Goal: Task Accomplishment & Management: Manage account settings

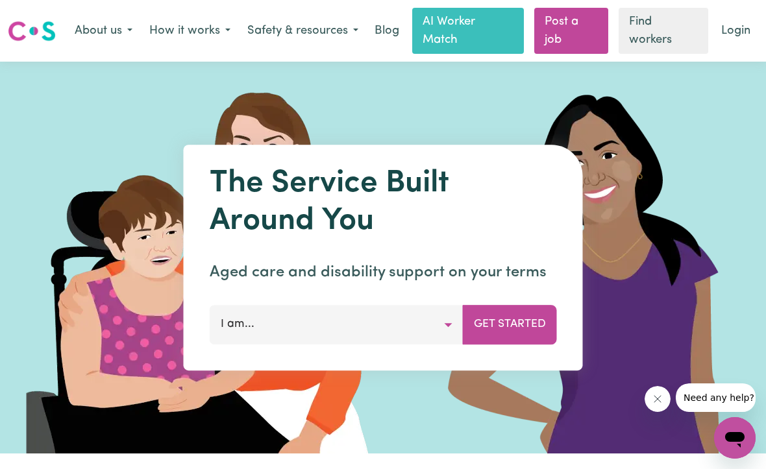
click at [729, 34] on link "Login" at bounding box center [735, 31] width 45 height 29
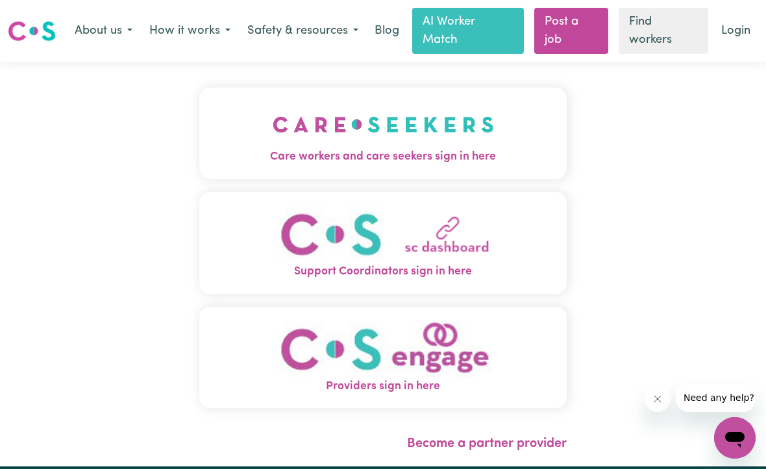
click at [453, 147] on img "Care workers and care seekers sign in here" at bounding box center [383, 125] width 221 height 48
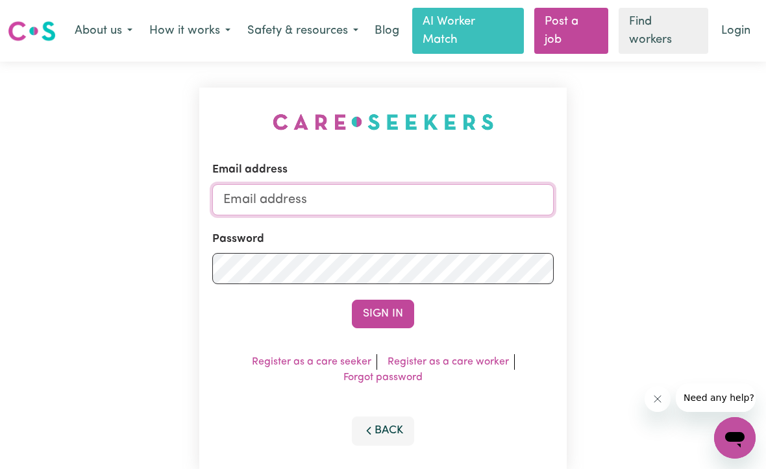
click at [451, 206] on input "Email address" at bounding box center [382, 199] width 341 height 31
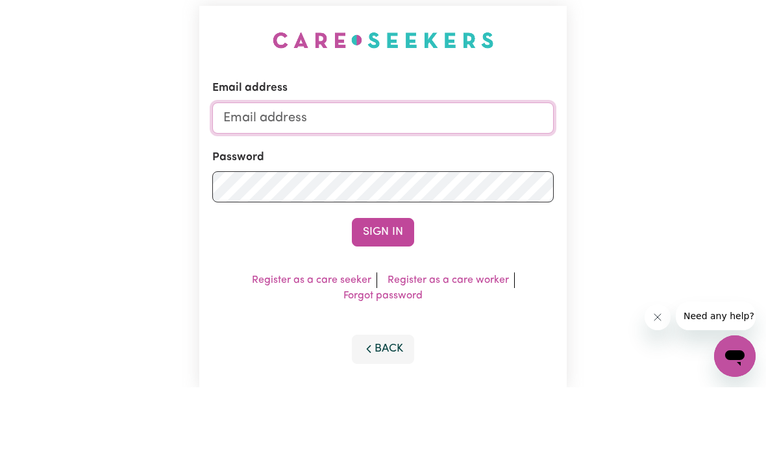
type input "poojagupta27966@gmail.com"
click at [383, 300] on button "Sign In" at bounding box center [383, 314] width 62 height 29
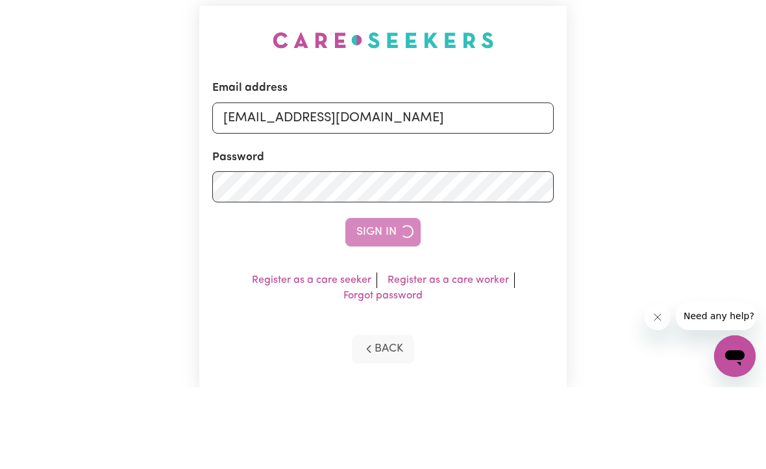
scroll to position [82, 0]
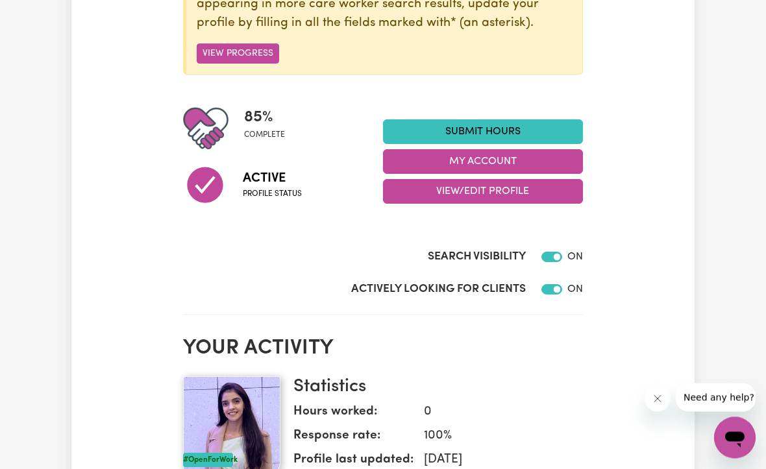
click at [522, 155] on button "My Account" at bounding box center [483, 162] width 200 height 25
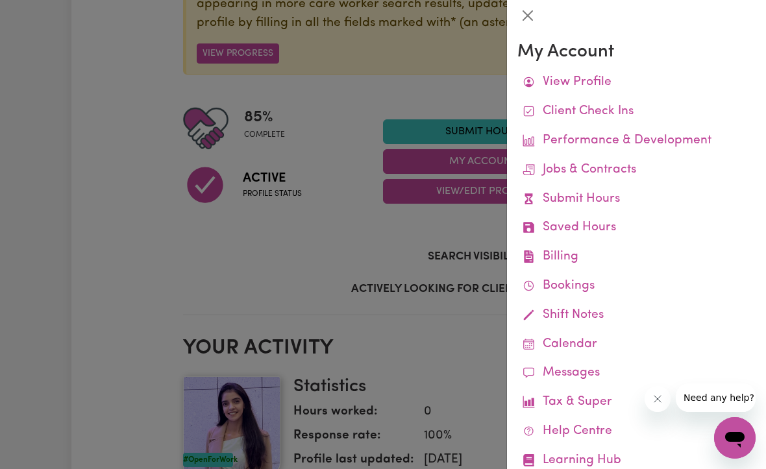
click at [601, 166] on link "Jobs & Contracts" at bounding box center [636, 170] width 238 height 29
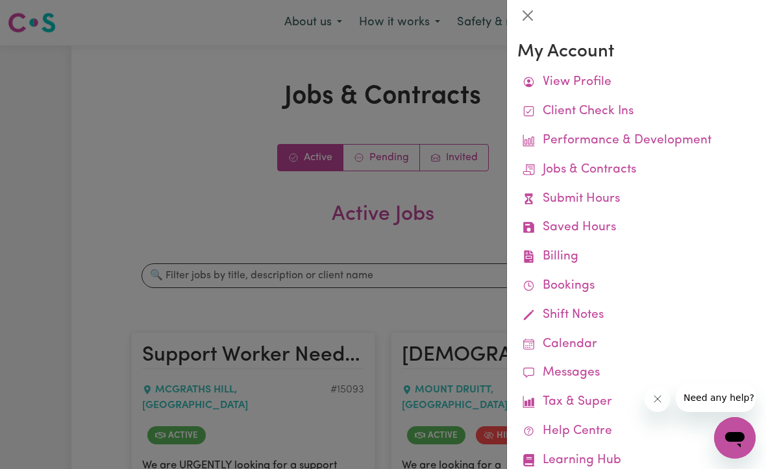
click at [234, 234] on div at bounding box center [383, 234] width 766 height 469
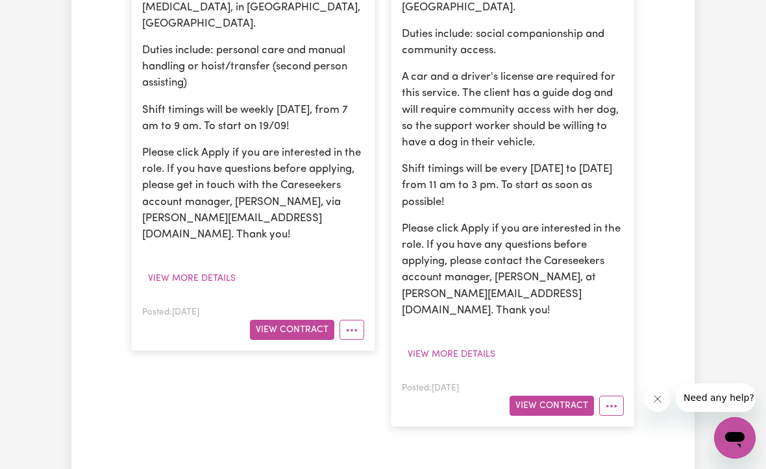
scroll to position [518, 0]
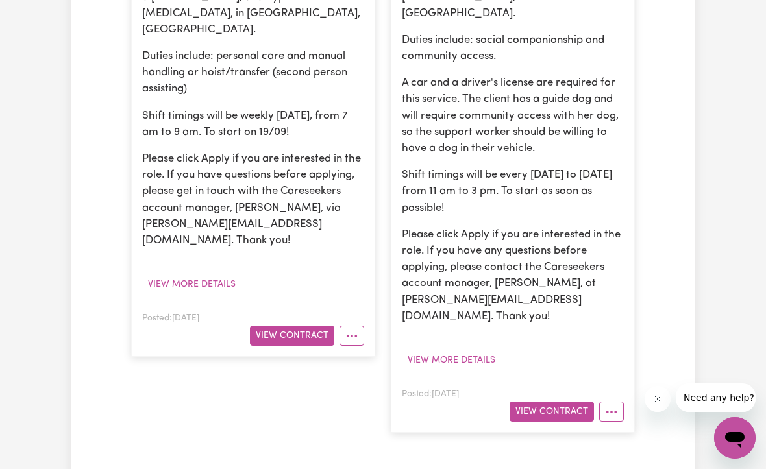
click at [567, 402] on button "View Contract" at bounding box center [551, 412] width 84 height 20
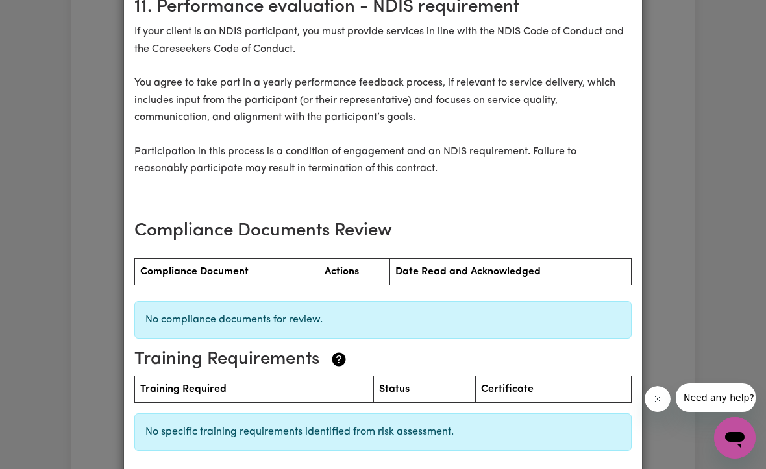
scroll to position [1611, 0]
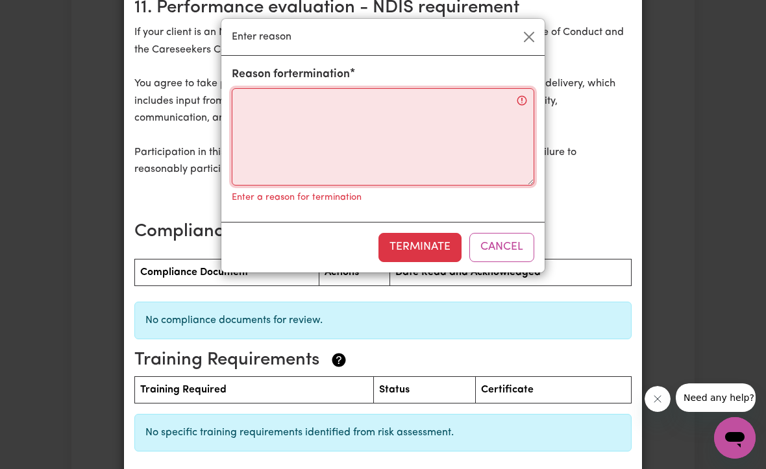
click at [452, 122] on textarea "Reason for termination" at bounding box center [383, 136] width 302 height 97
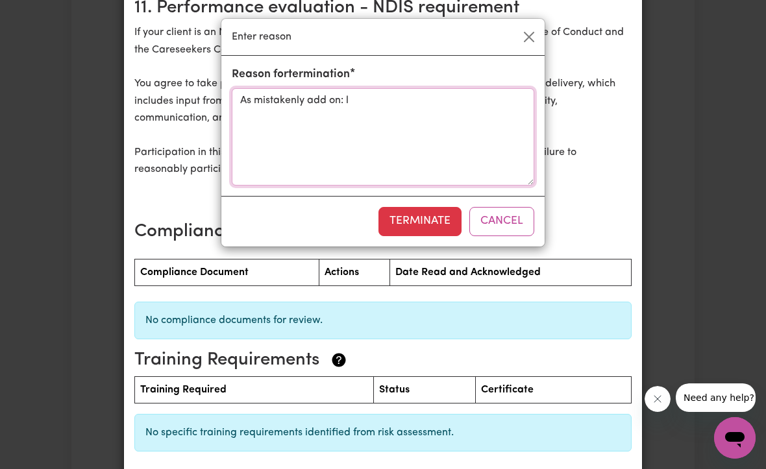
type textarea "As mistakenly add on:"
click at [499, 216] on button "Cancel" at bounding box center [501, 221] width 65 height 29
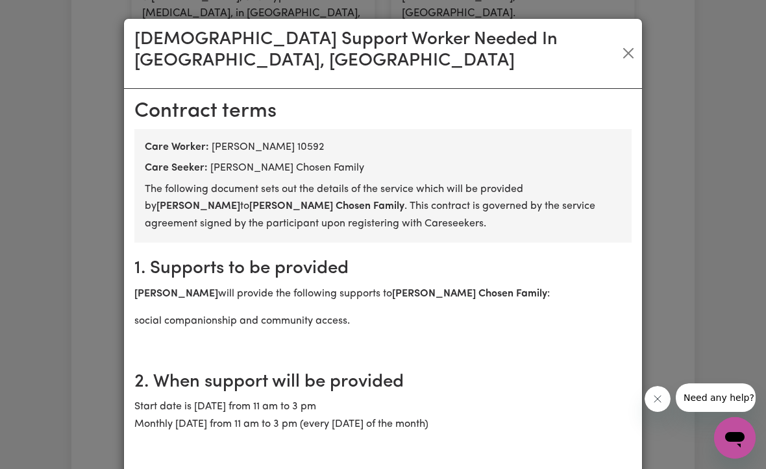
scroll to position [0, 0]
click at [614, 49] on div "Female Support Worker Needed In Mount Druitt, NSW" at bounding box center [383, 54] width 518 height 70
click at [620, 47] on button "Close" at bounding box center [628, 53] width 17 height 21
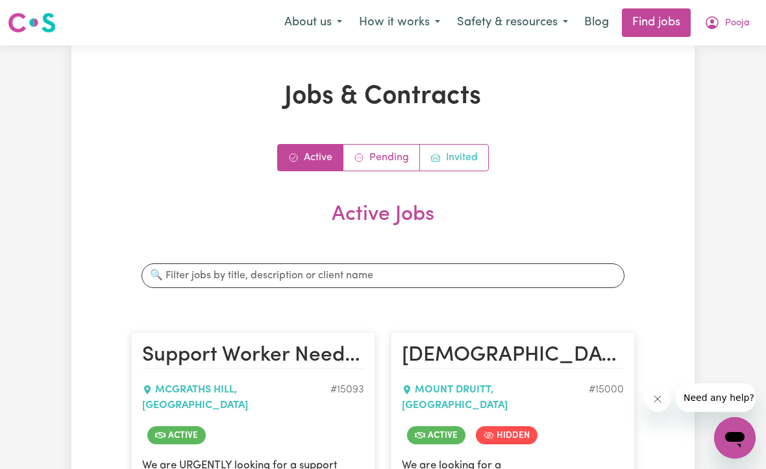
click at [462, 156] on link "Invited" at bounding box center [454, 158] width 68 height 26
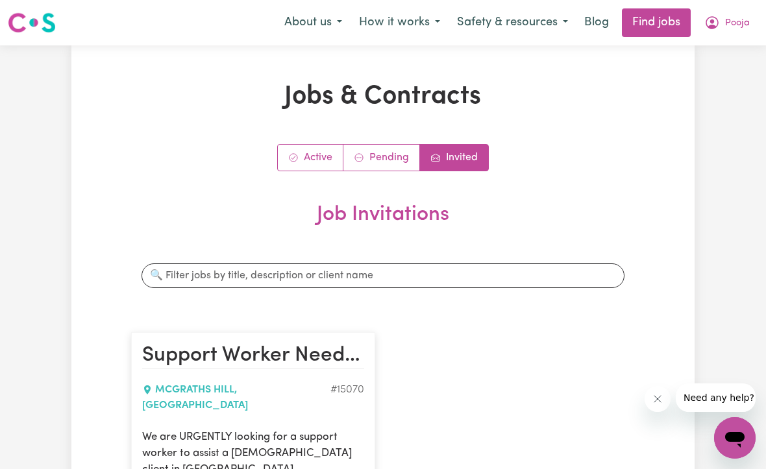
click at [722, 34] on button "Pooja" at bounding box center [727, 22] width 62 height 27
click at [717, 80] on link "My Dashboard" at bounding box center [706, 74] width 103 height 25
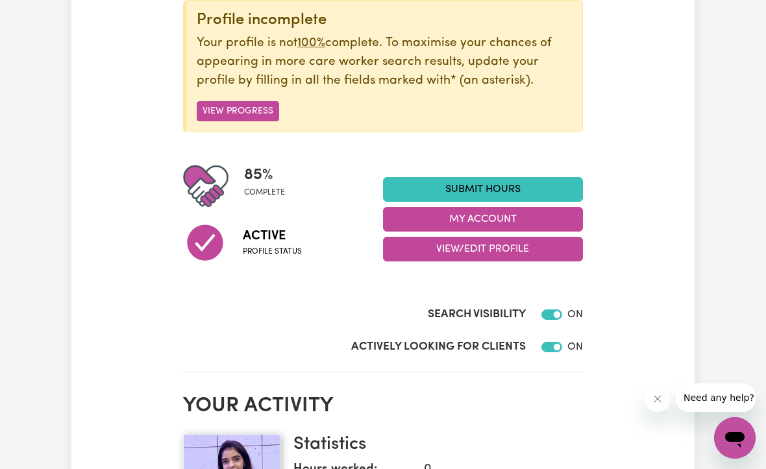
scroll to position [171, 0]
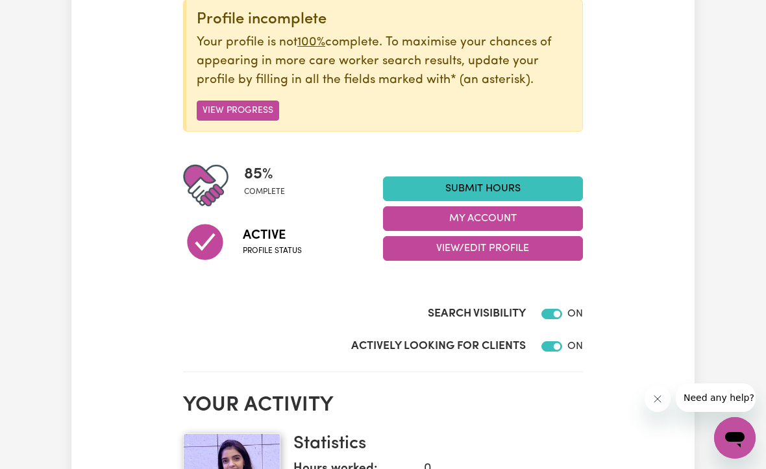
click at [557, 218] on button "My Account" at bounding box center [483, 218] width 200 height 25
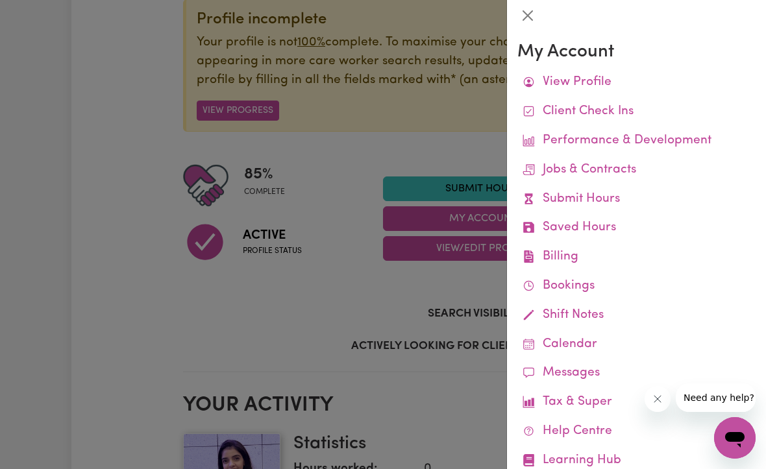
click at [570, 193] on link "Submit Hours" at bounding box center [636, 199] width 238 height 29
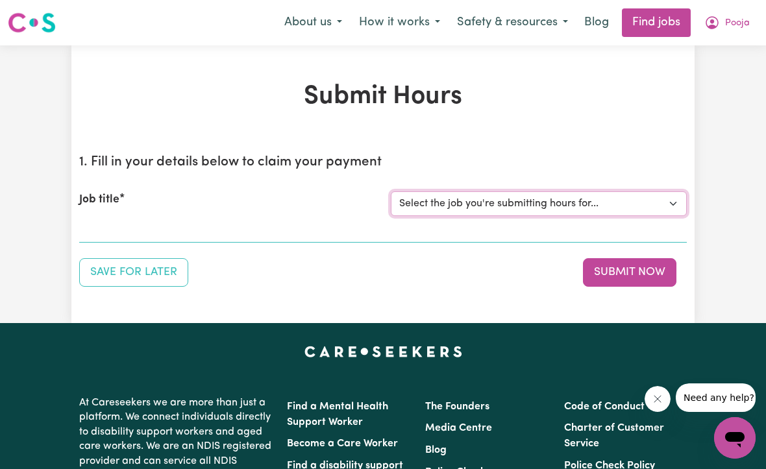
click at [633, 206] on select "Select the job you're submitting hours for... [Robert Moor] Support Worker Need…" at bounding box center [539, 203] width 296 height 25
select select "15093"
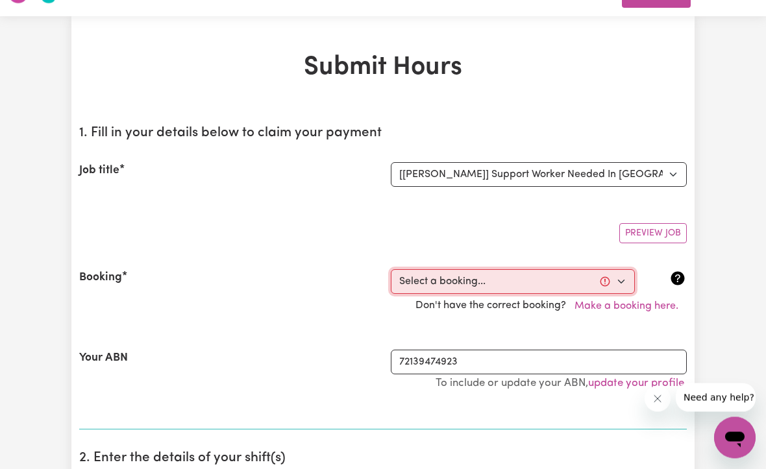
click at [585, 281] on select "Select a booking... Fri, September 19, 2025 - 03:00pm to 11:00pm (RECURRING)" at bounding box center [513, 282] width 244 height 25
select select "363834"
type input "2025-09-19"
type input "19"
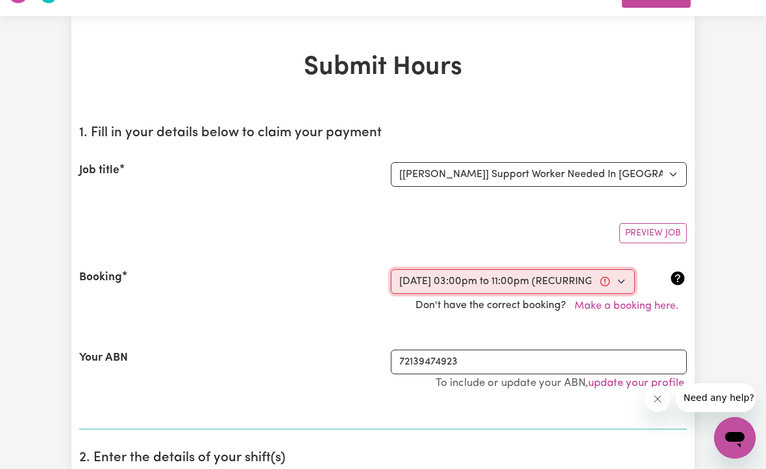
type input "9"
type input "2025"
type input "15:00"
type input "3"
type input "0"
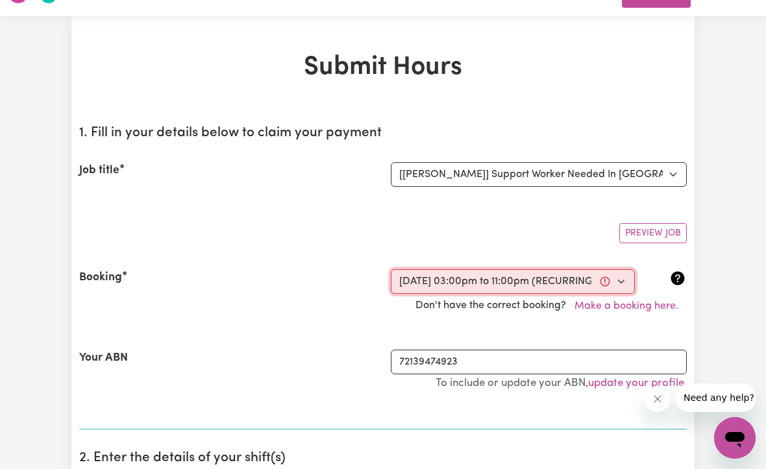
select select "pm"
type input "23:00"
type input "11"
type input "0"
select select "pm"
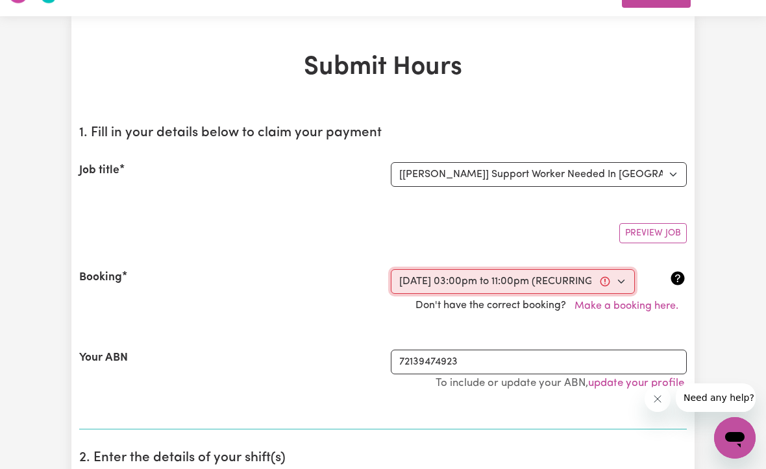
select select "45-Weekday"
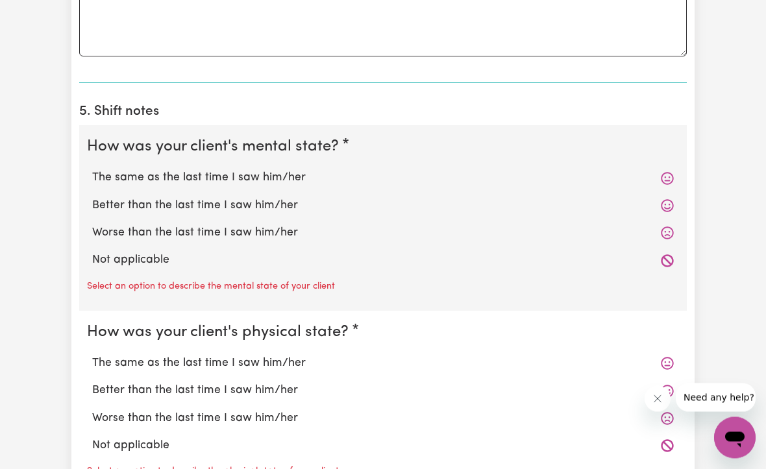
scroll to position [924, 0]
click at [670, 256] on icon at bounding box center [667, 260] width 12 height 12
click at [659, 252] on label "Not applicable" at bounding box center [382, 260] width 581 height 17
click at [92, 251] on input "Not applicable" at bounding box center [92, 251] width 1 height 1
radio input "true"
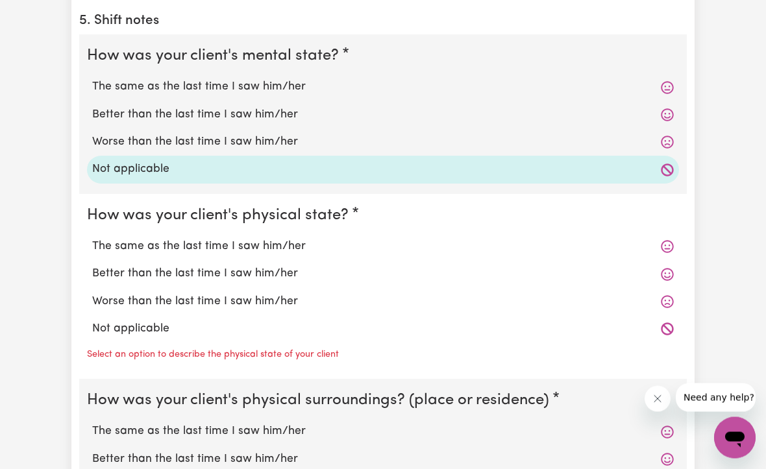
scroll to position [1020, 0]
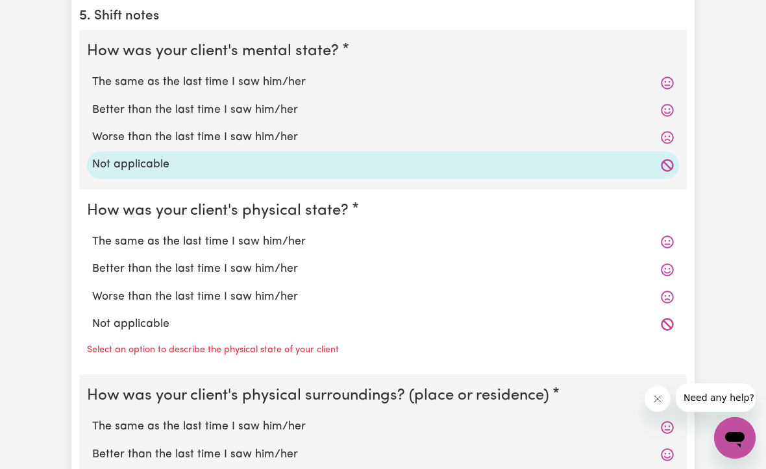
click at [660, 316] on label "Not applicable" at bounding box center [382, 324] width 581 height 17
click at [92, 315] on input "Not applicable" at bounding box center [92, 315] width 1 height 1
radio input "true"
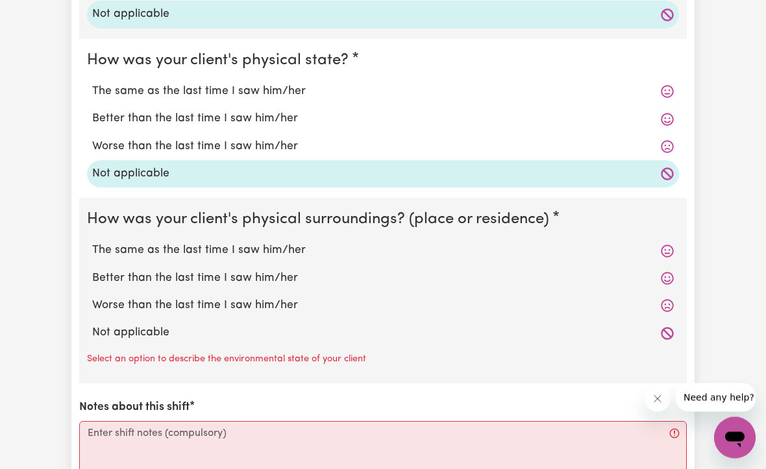
scroll to position [1227, 0]
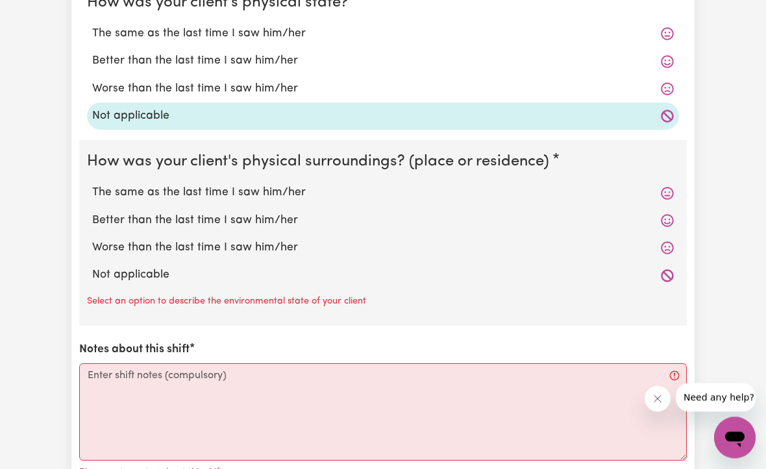
click at [658, 267] on label "Not applicable" at bounding box center [382, 275] width 581 height 17
click at [92, 267] on input "Not applicable" at bounding box center [92, 267] width 1 height 1
radio input "true"
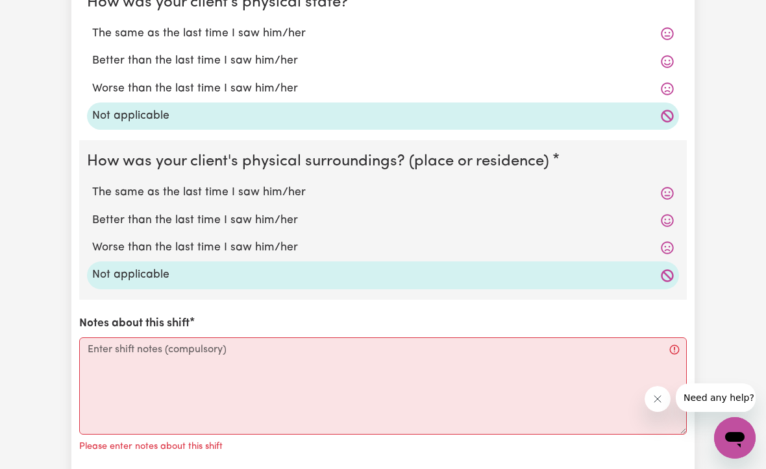
click at [668, 267] on label "Not applicable" at bounding box center [382, 275] width 581 height 17
click at [92, 266] on input "Not applicable" at bounding box center [92, 266] width 1 height 1
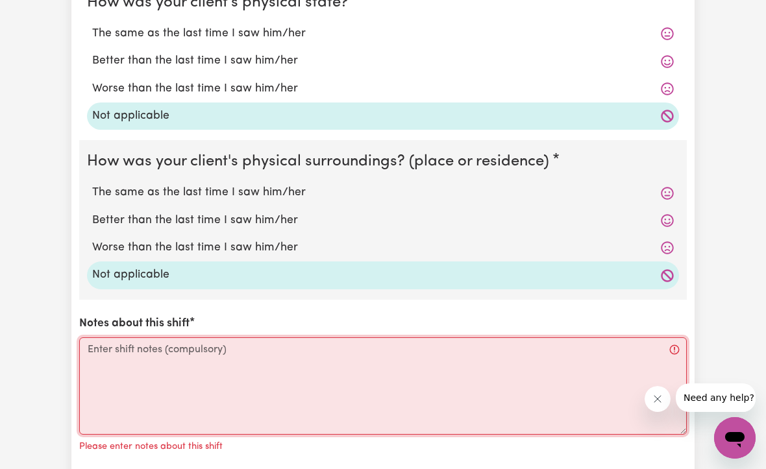
click at [561, 353] on textarea "Notes about this shift" at bounding box center [382, 385] width 607 height 97
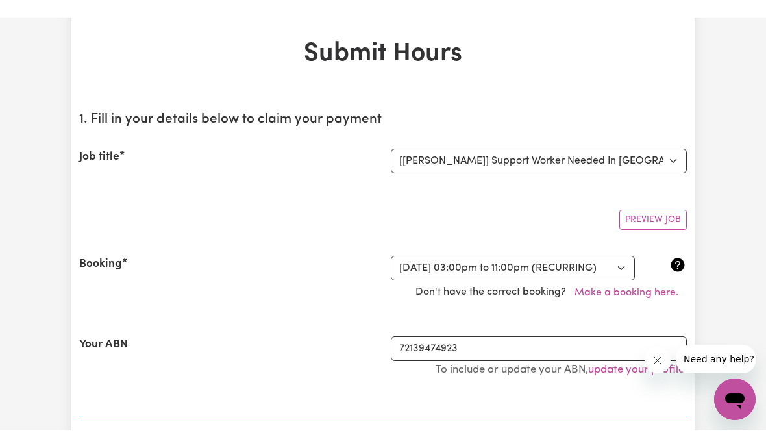
scroll to position [1357, 0]
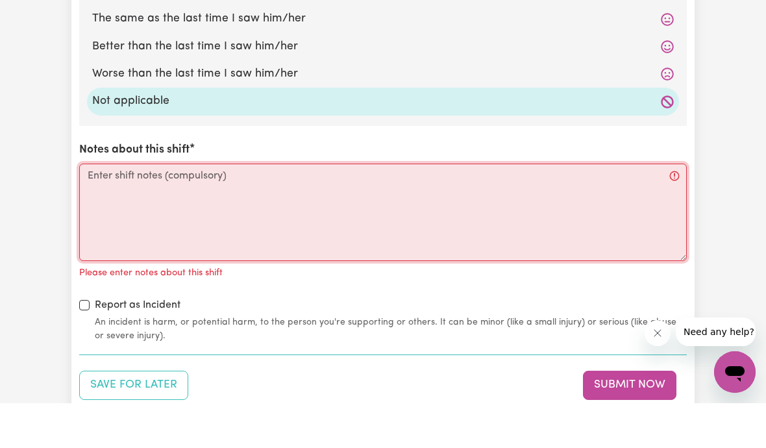
click at [115, 208] on textarea "Notes about this shift" at bounding box center [382, 256] width 607 height 97
paste textarea "Rob was already napping when the shift began. His temperature was high earlier …"
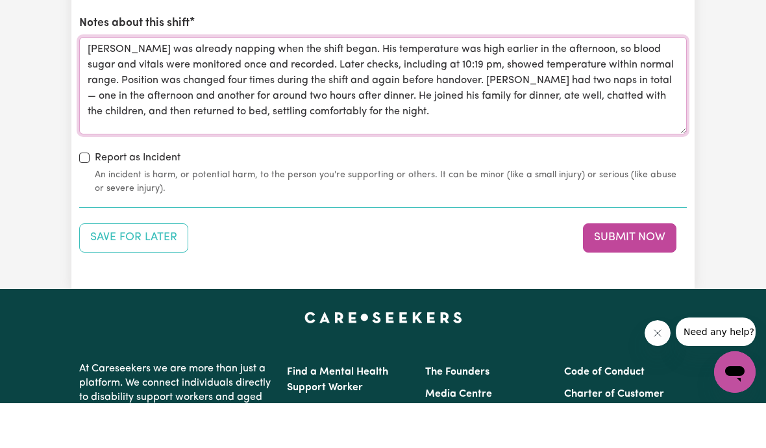
type textarea "Rob was already napping when the shift began. His temperature was high earlier …"
click at [615, 268] on button "Submit Now" at bounding box center [629, 282] width 93 height 29
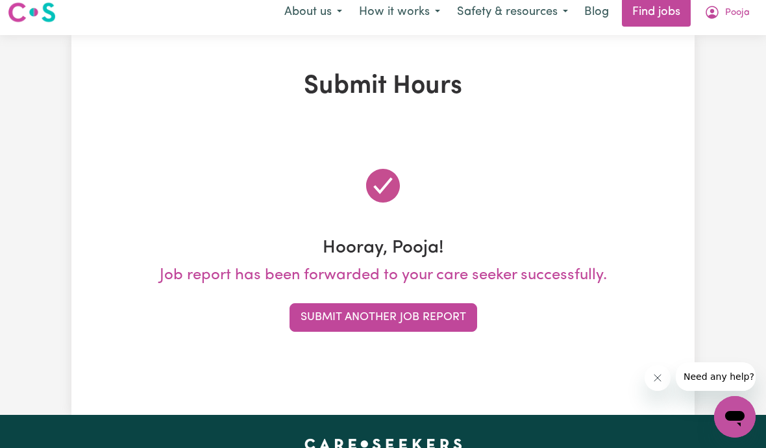
scroll to position [0, 0]
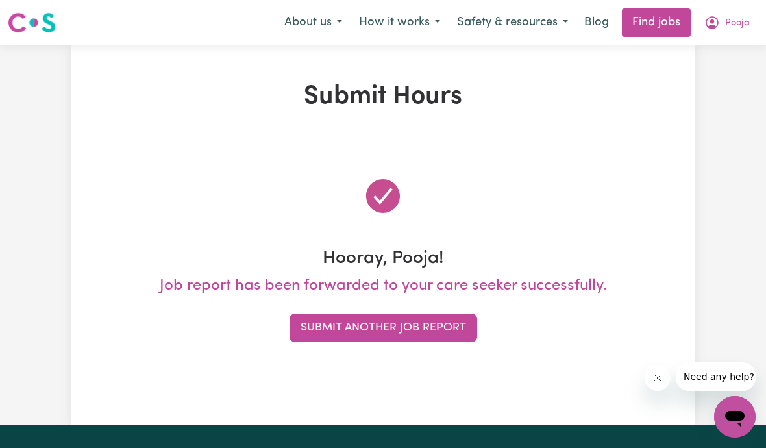
click at [729, 24] on span "Pooja" at bounding box center [737, 23] width 25 height 14
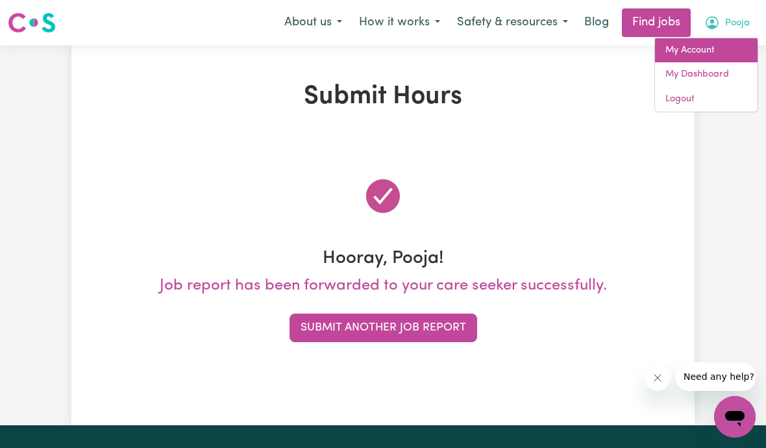
click at [715, 53] on link "My Account" at bounding box center [706, 50] width 103 height 25
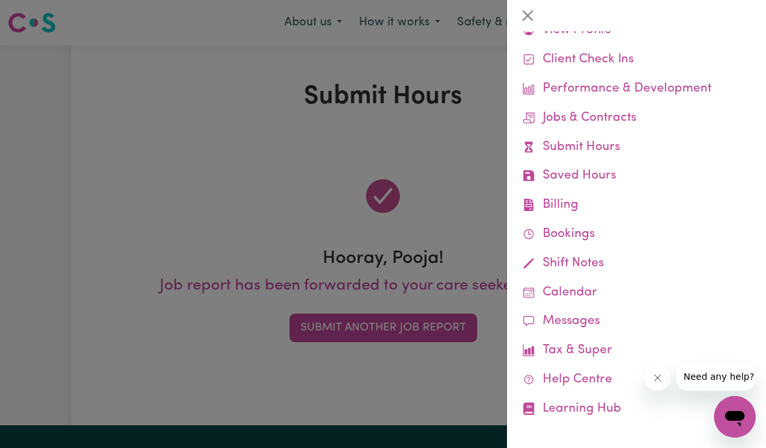
scroll to position [51, 0]
click at [593, 142] on link "Submit Hours" at bounding box center [636, 148] width 238 height 29
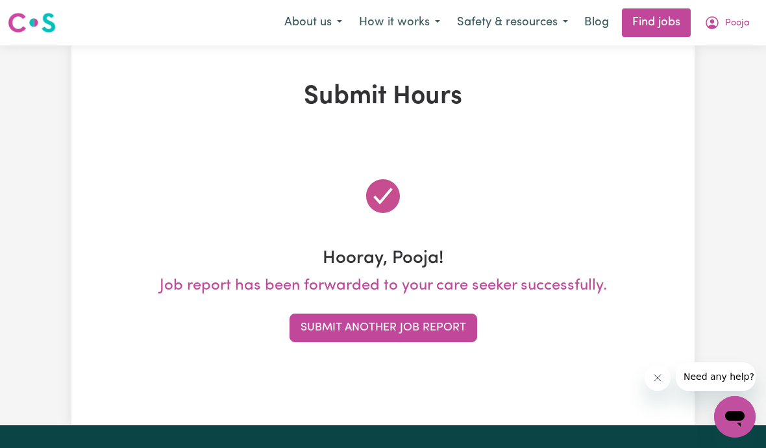
click at [713, 21] on icon "My Account" at bounding box center [712, 21] width 4 height 5
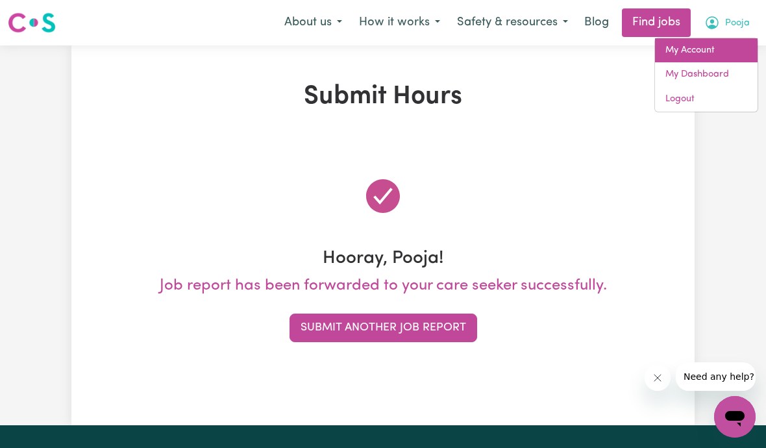
click at [710, 47] on link "My Account" at bounding box center [706, 50] width 103 height 25
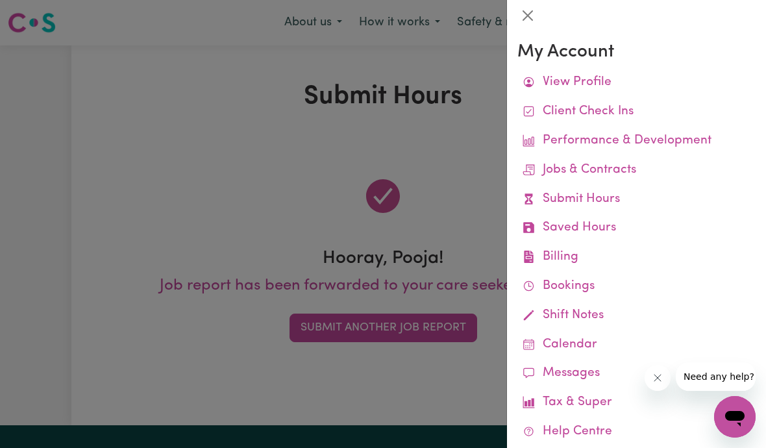
click at [580, 338] on link "Calendar" at bounding box center [636, 344] width 238 height 29
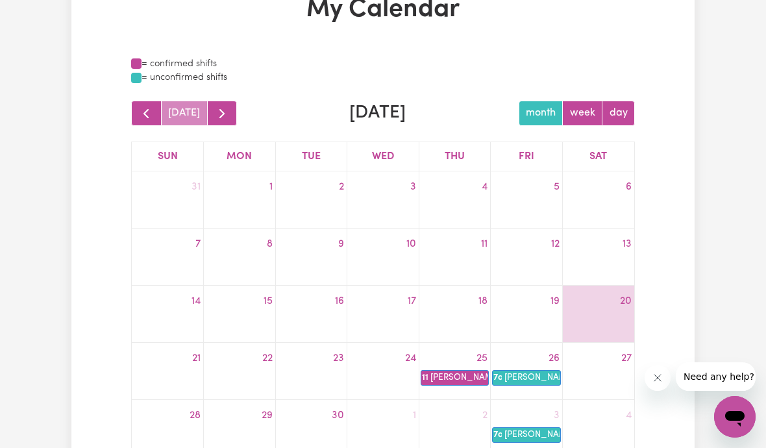
scroll to position [80, 0]
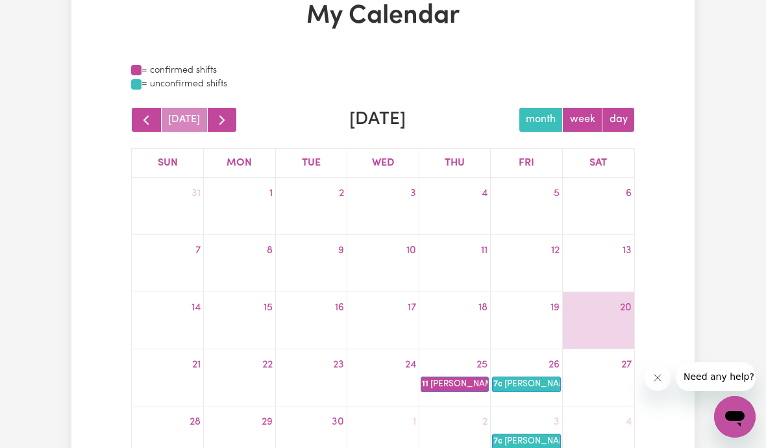
click at [226, 119] on button "button" at bounding box center [222, 119] width 31 height 25
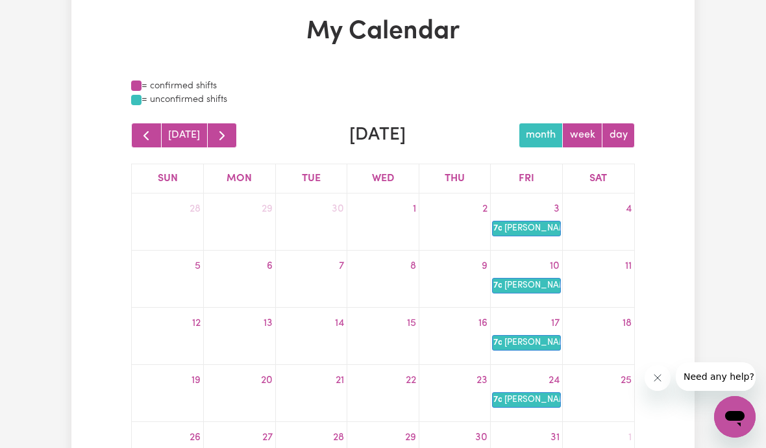
scroll to position [58, 0]
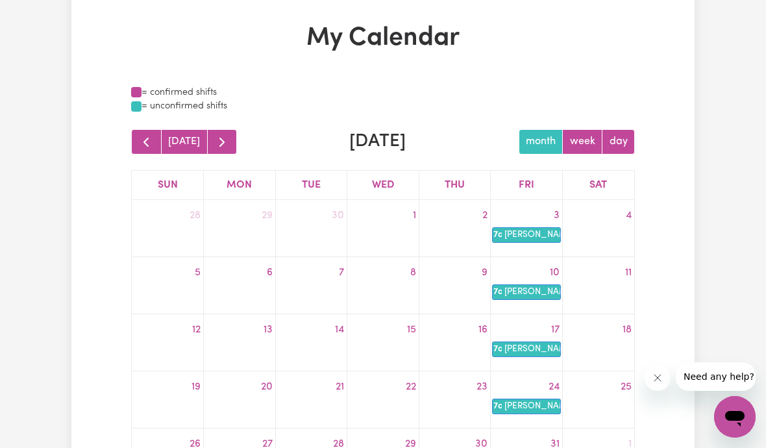
click at [221, 145] on span "button" at bounding box center [222, 142] width 16 height 16
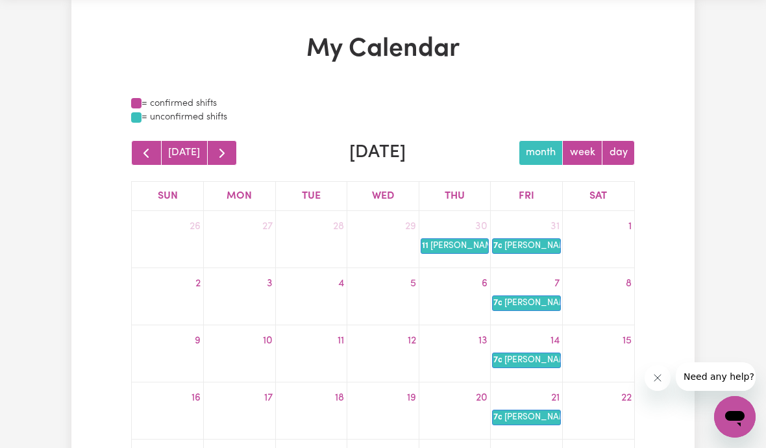
scroll to position [48, 0]
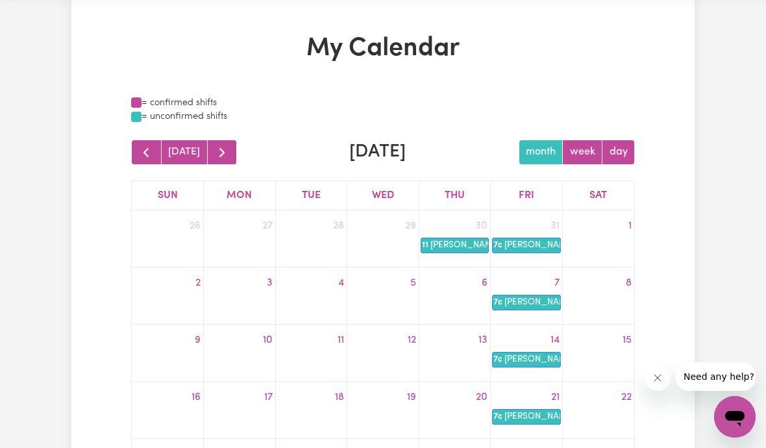
click at [232, 153] on button "button" at bounding box center [222, 152] width 31 height 25
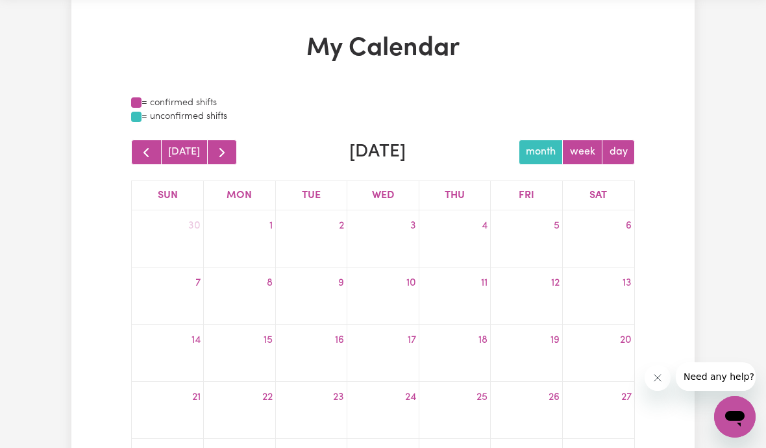
click at [139, 150] on span "button" at bounding box center [146, 153] width 16 height 16
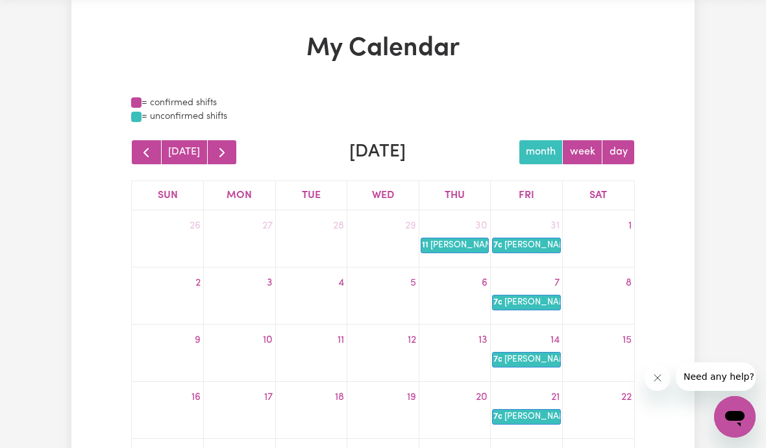
click at [143, 157] on span "button" at bounding box center [146, 153] width 16 height 16
click at [143, 154] on span "button" at bounding box center [146, 153] width 16 height 16
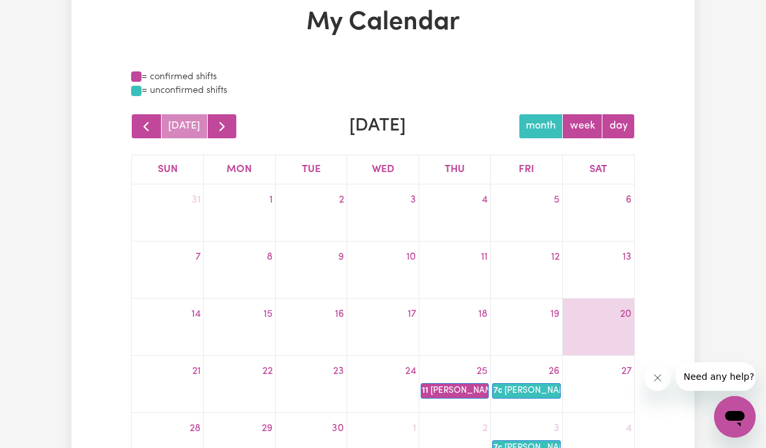
scroll to position [95, 0]
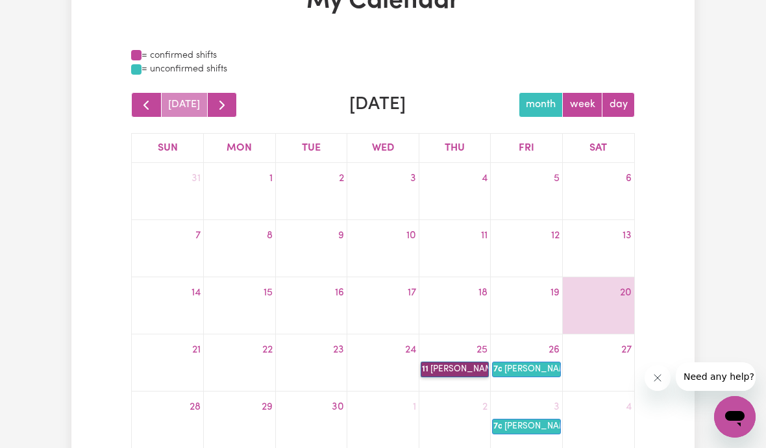
click at [446, 367] on link "11a Rhonda Chosen Family" at bounding box center [455, 369] width 69 height 16
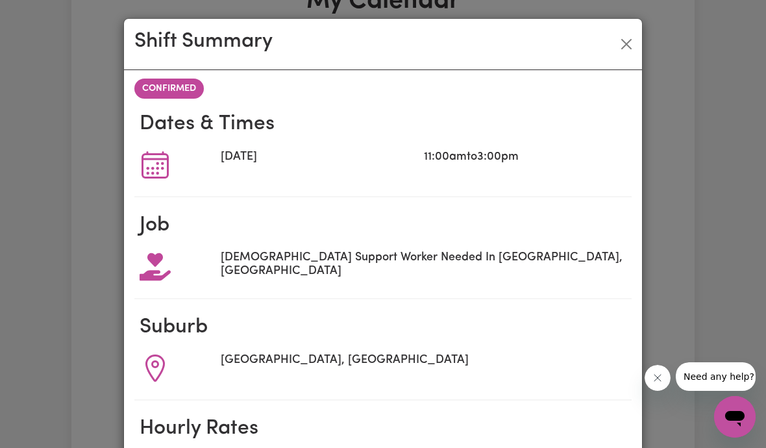
scroll to position [0, 0]
click at [173, 92] on span "CONFIRMED" at bounding box center [168, 89] width 69 height 20
click at [173, 86] on span "CONFIRMED" at bounding box center [168, 89] width 69 height 20
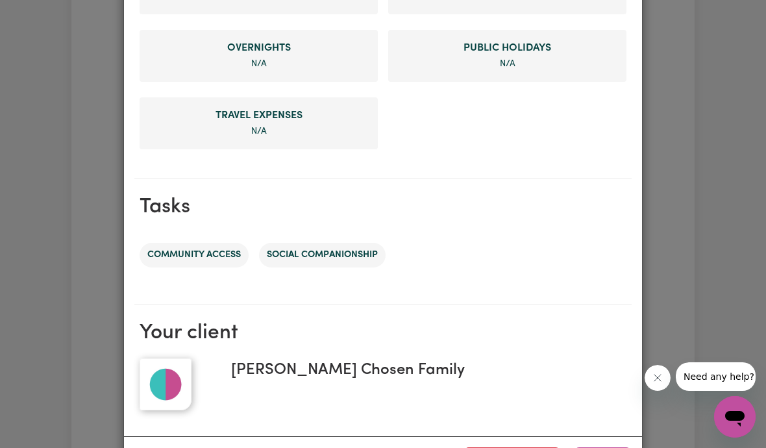
scroll to position [561, 0]
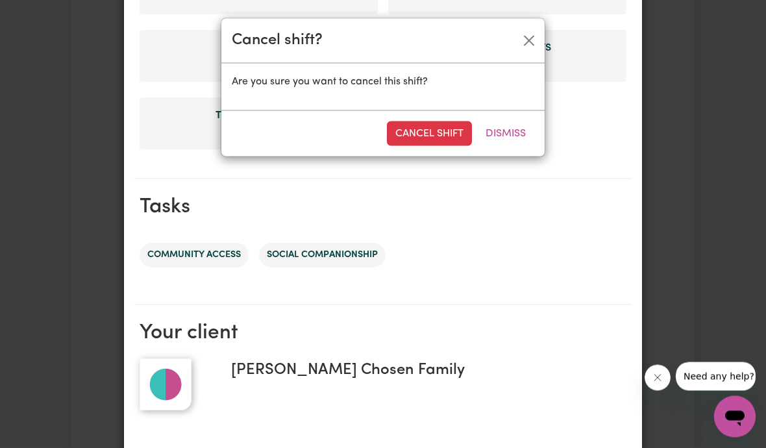
scroll to position [172, 0]
click at [430, 134] on button "Cancel Shift" at bounding box center [429, 133] width 85 height 25
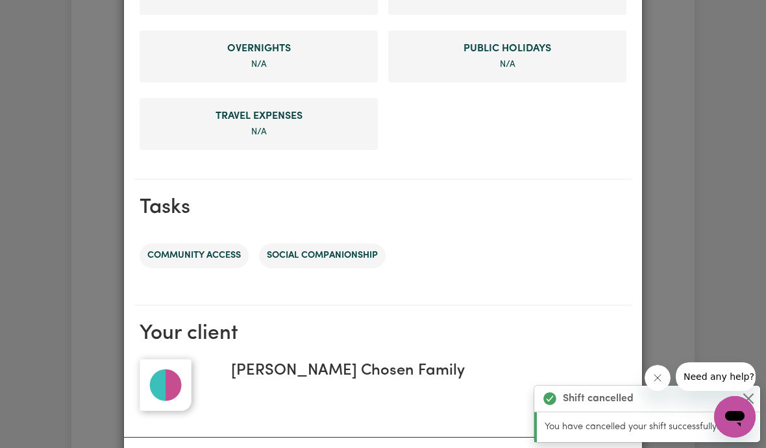
click at [664, 381] on button "Close message from company" at bounding box center [657, 378] width 26 height 26
click at [696, 318] on div "Shift Summary CANCELLED Dates & Times Thu, 25 Sep, 2025 11:00am to 3:00pm Job F…" at bounding box center [383, 224] width 766 height 448
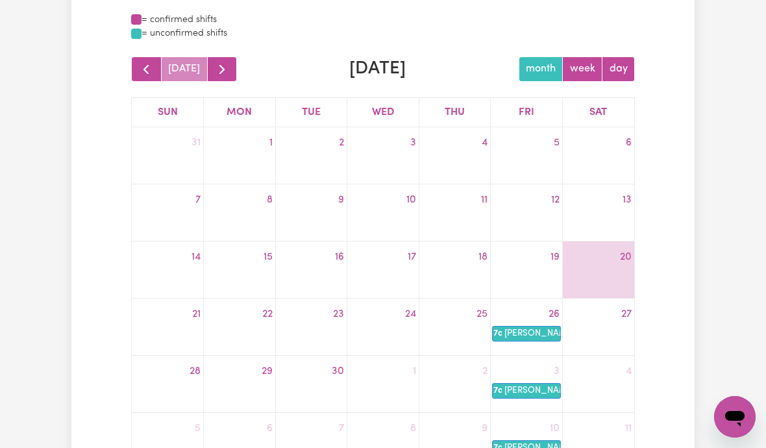
scroll to position [130, 0]
click at [525, 269] on div at bounding box center [526, 269] width 71 height 1
click at [459, 332] on div at bounding box center [454, 336] width 71 height 21
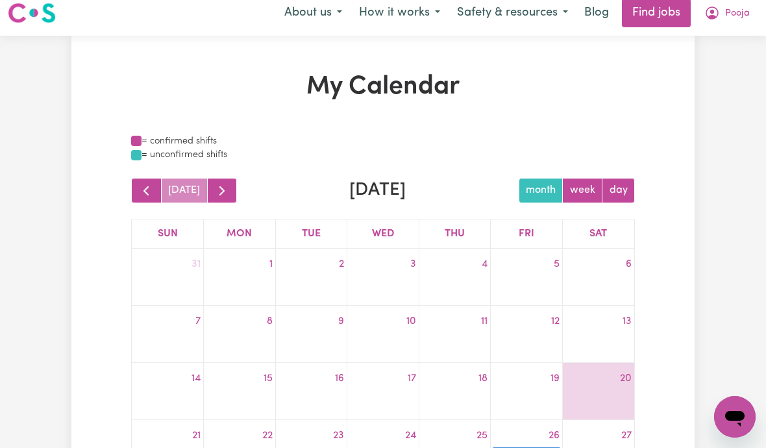
scroll to position [0, 0]
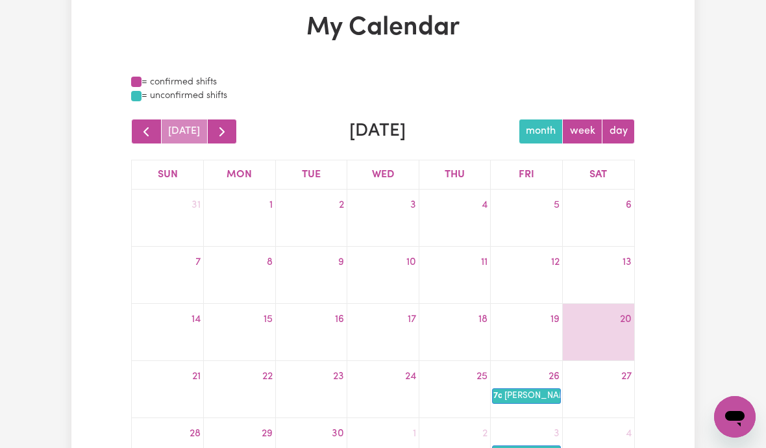
scroll to position [111, 0]
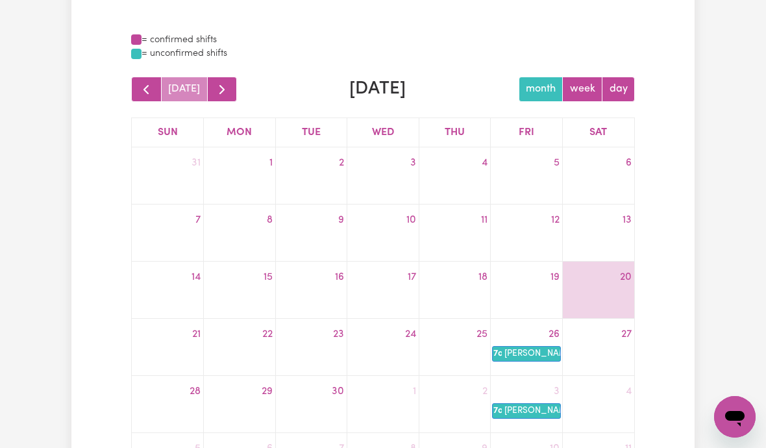
click at [531, 282] on div "19" at bounding box center [526, 277] width 71 height 21
click at [460, 284] on div "18" at bounding box center [454, 277] width 71 height 21
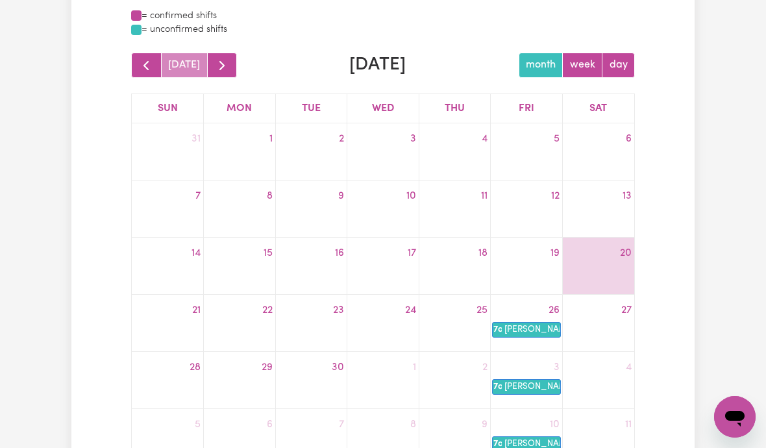
scroll to position [136, 0]
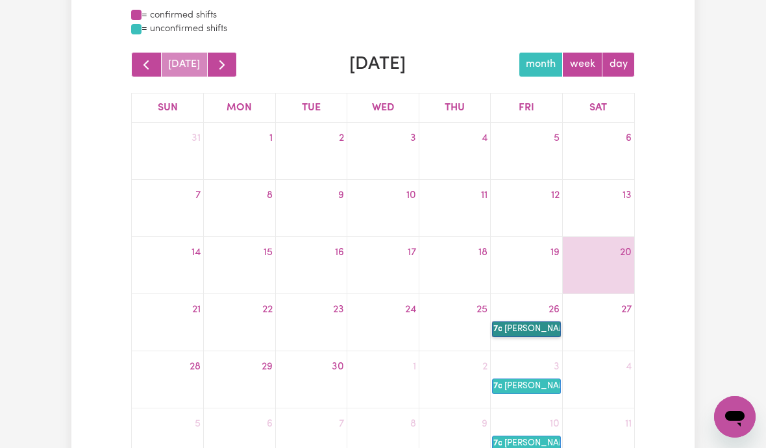
click at [521, 327] on link "7a [PERSON_NAME]" at bounding box center [526, 329] width 69 height 16
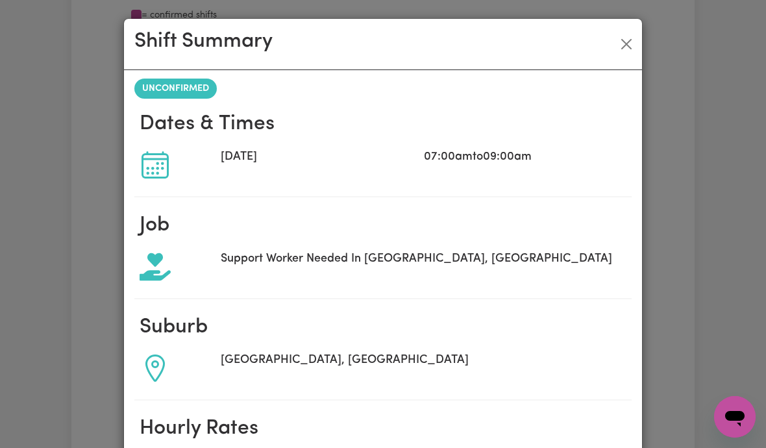
click at [630, 37] on button "Close" at bounding box center [626, 44] width 21 height 21
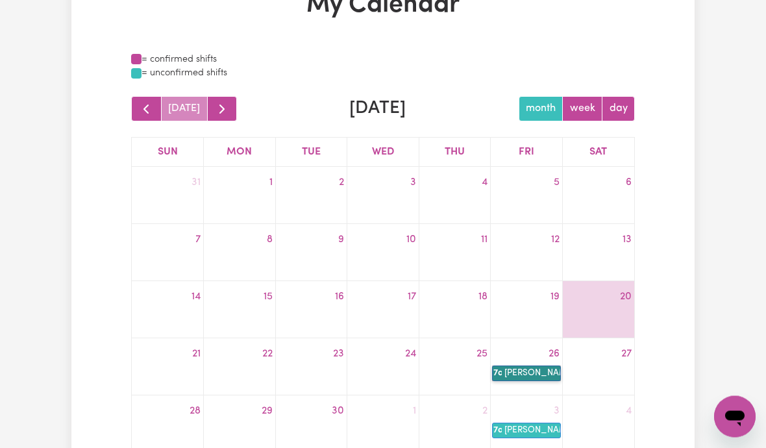
scroll to position [0, 0]
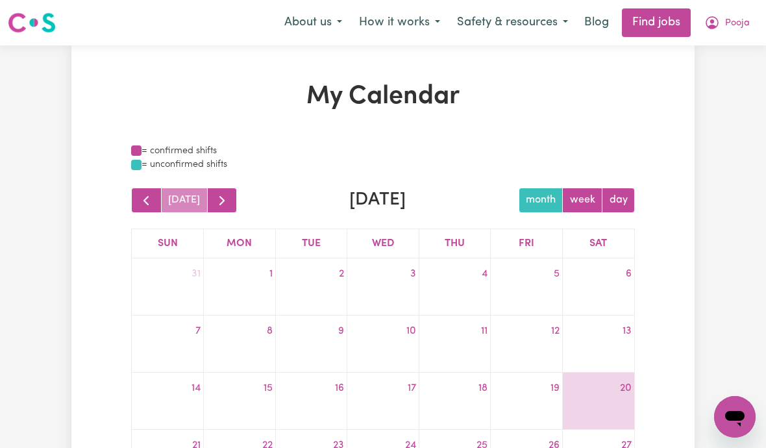
click at [727, 21] on span "Pooja" at bounding box center [737, 23] width 25 height 14
click at [642, 31] on link "Find jobs" at bounding box center [656, 22] width 69 height 29
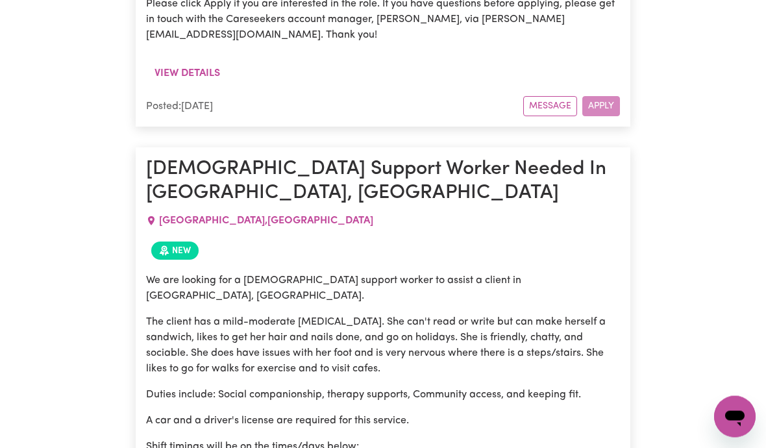
scroll to position [9922, 0]
